Goal: Book appointment/travel/reservation

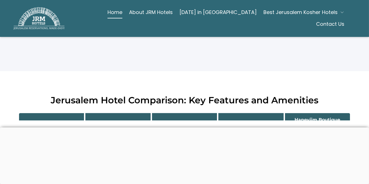
scroll to position [665, 0]
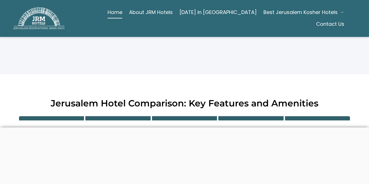
click at [125, 132] on strong "Yirmiyahu 33 Hotel" at bounding box center [118, 134] width 45 height 5
click at [333, 19] on link "Contact Us" at bounding box center [330, 23] width 28 height 11
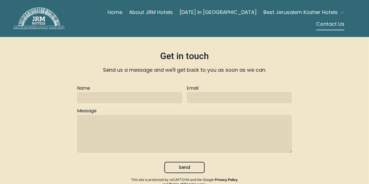
click at [108, 18] on link "Home" at bounding box center [115, 12] width 15 height 11
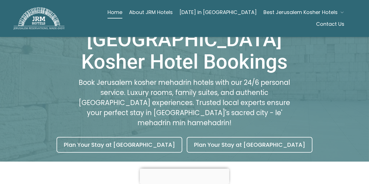
scroll to position [87, 0]
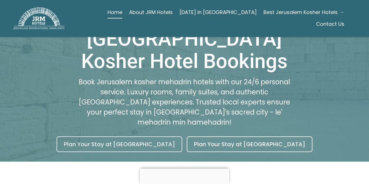
click at [143, 136] on link "Plan Your Stay at [GEOGRAPHIC_DATA]" at bounding box center [120, 144] width 126 height 16
